Goal: Information Seeking & Learning: Understand process/instructions

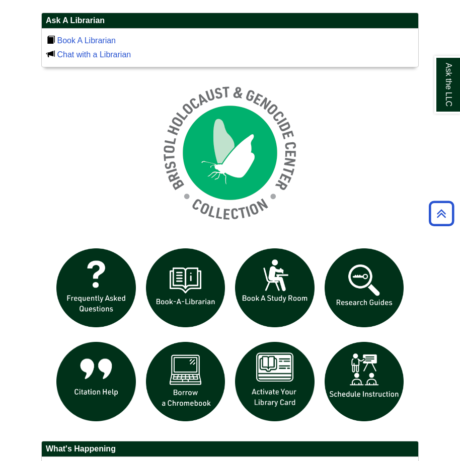
scroll to position [755, 0]
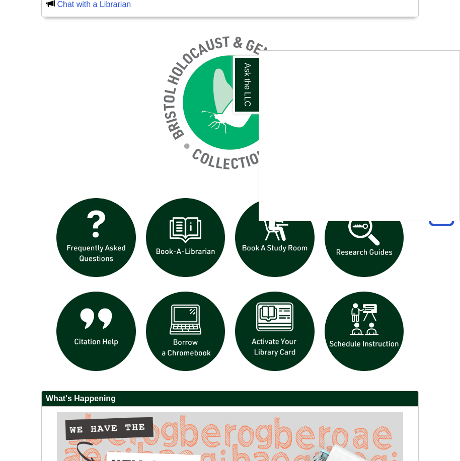
drag, startPoint x: 279, startPoint y: 345, endPoint x: 297, endPoint y: 330, distance: 22.9
click at [279, 344] on div "Ask the LLC" at bounding box center [230, 230] width 460 height 461
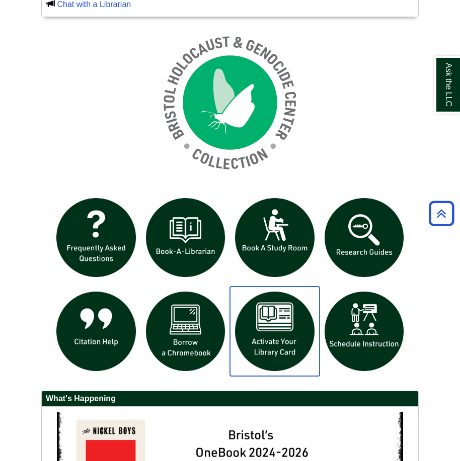
click at [286, 342] on img "slideshow" at bounding box center [275, 332] width 90 height 90
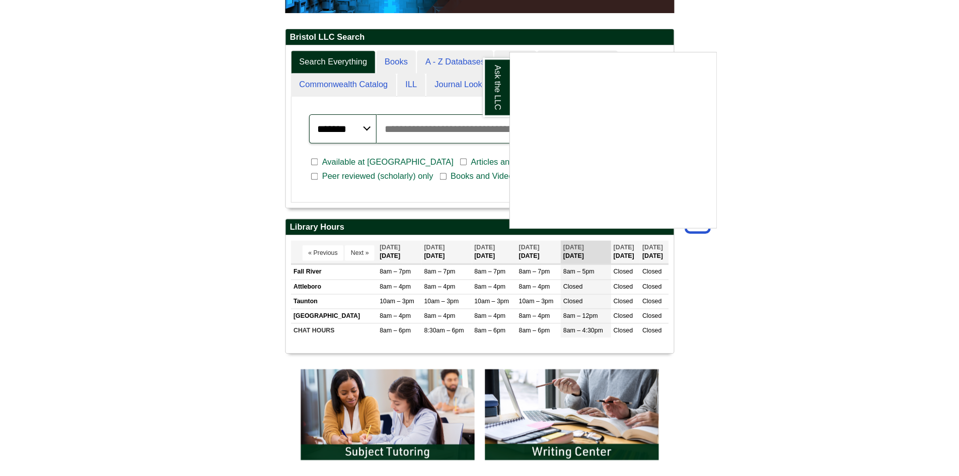
scroll to position [106, 589]
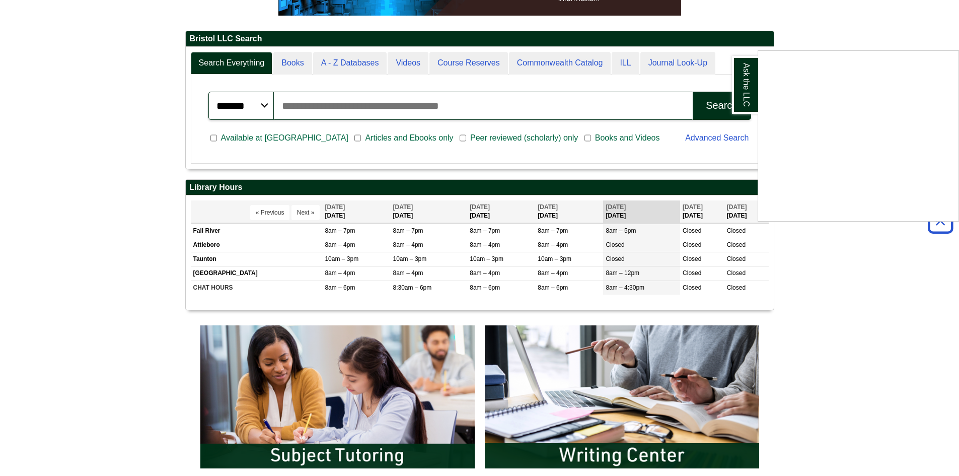
click at [459, 29] on div "Ask the LLC" at bounding box center [479, 238] width 959 height 476
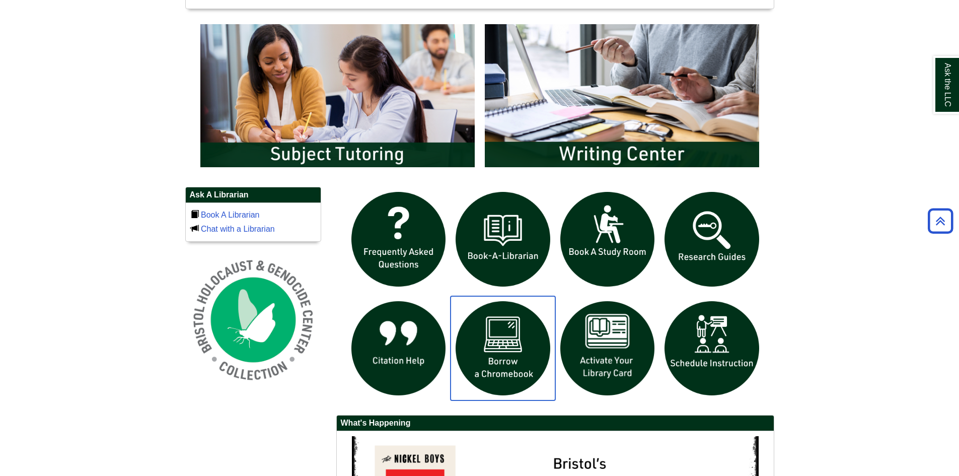
click at [459, 339] on img "slideshow" at bounding box center [502, 348] width 105 height 105
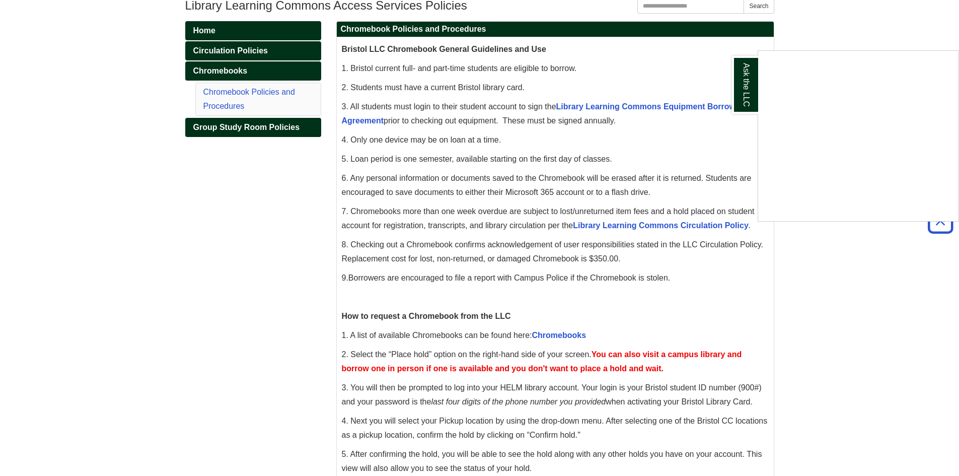
scroll to position [101, 0]
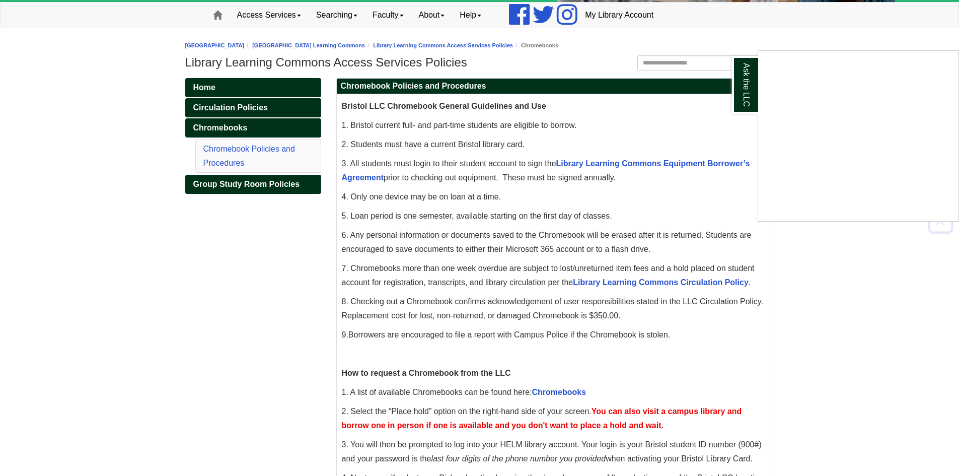
click at [649, 165] on div "Ask the LLC" at bounding box center [479, 238] width 959 height 476
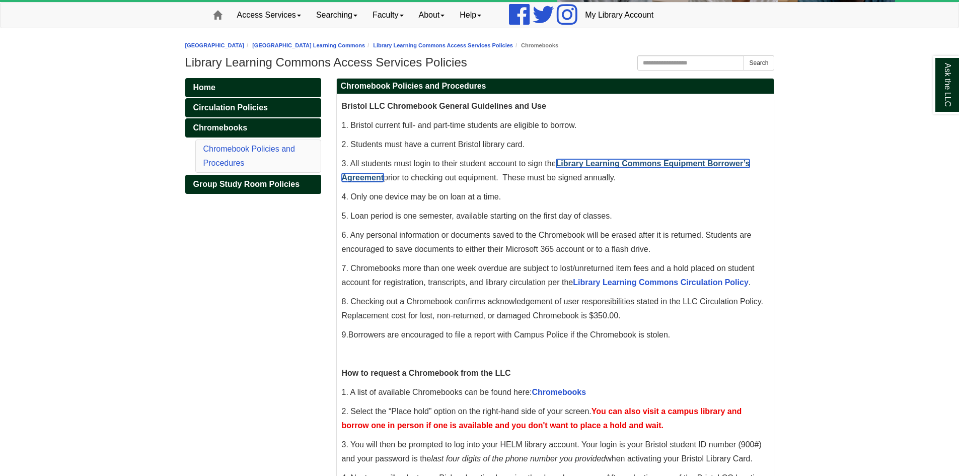
click at [639, 164] on link "Library Learning Commons Equipment Borrower’s Agreement" at bounding box center [546, 170] width 408 height 23
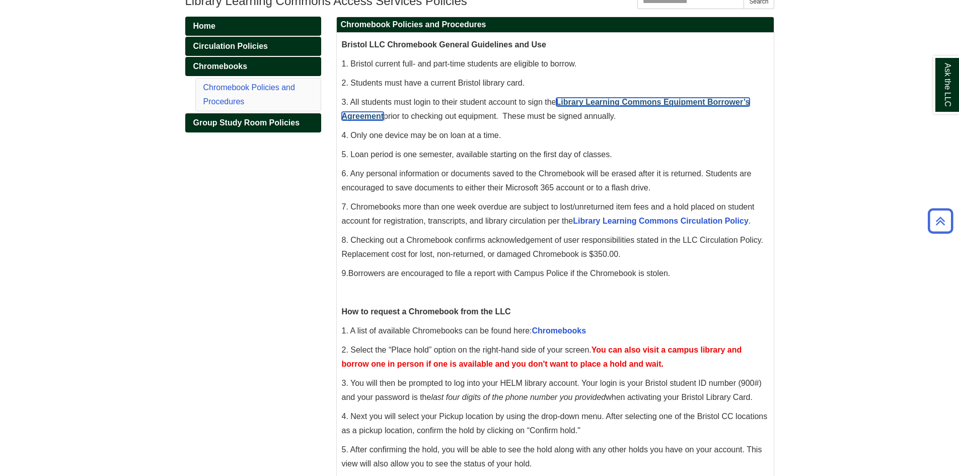
scroll to position [151, 0]
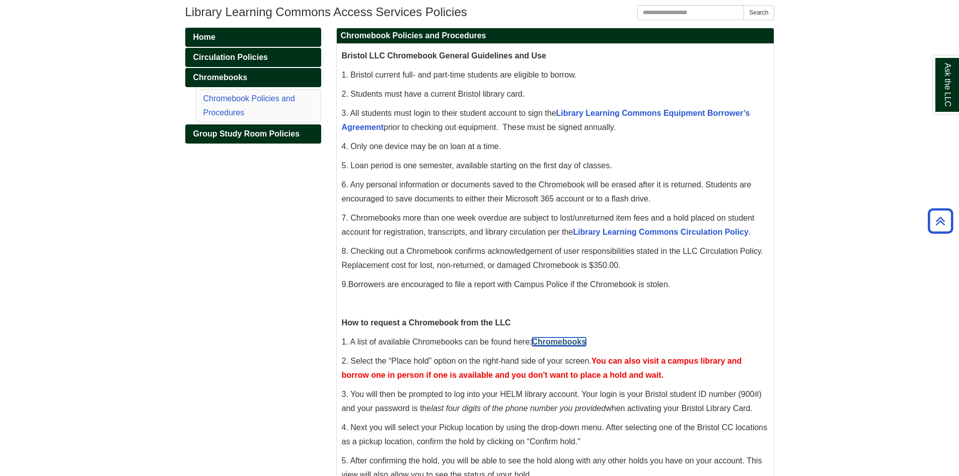
click at [554, 339] on link "Chromebooks" at bounding box center [559, 341] width 54 height 9
